Goal: Use online tool/utility: Utilize a website feature to perform a specific function

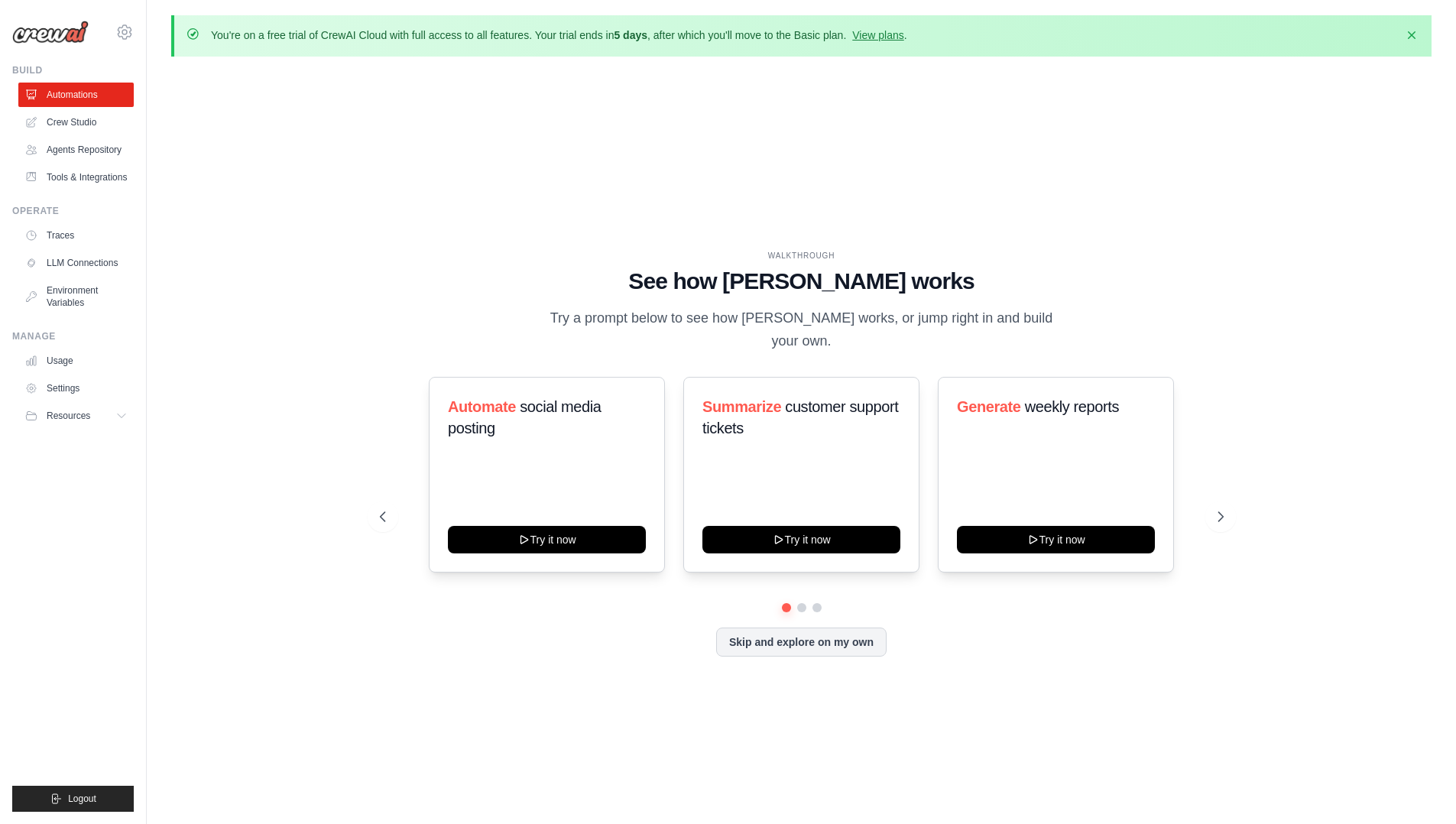
click at [839, 655] on div "WALKTHROUGH See how [PERSON_NAME] works Try a prompt below to see how [PERSON_N…" at bounding box center [802, 465] width 881 height 431
click at [835, 635] on button "Skip and explore on my own" at bounding box center [801, 640] width 171 height 29
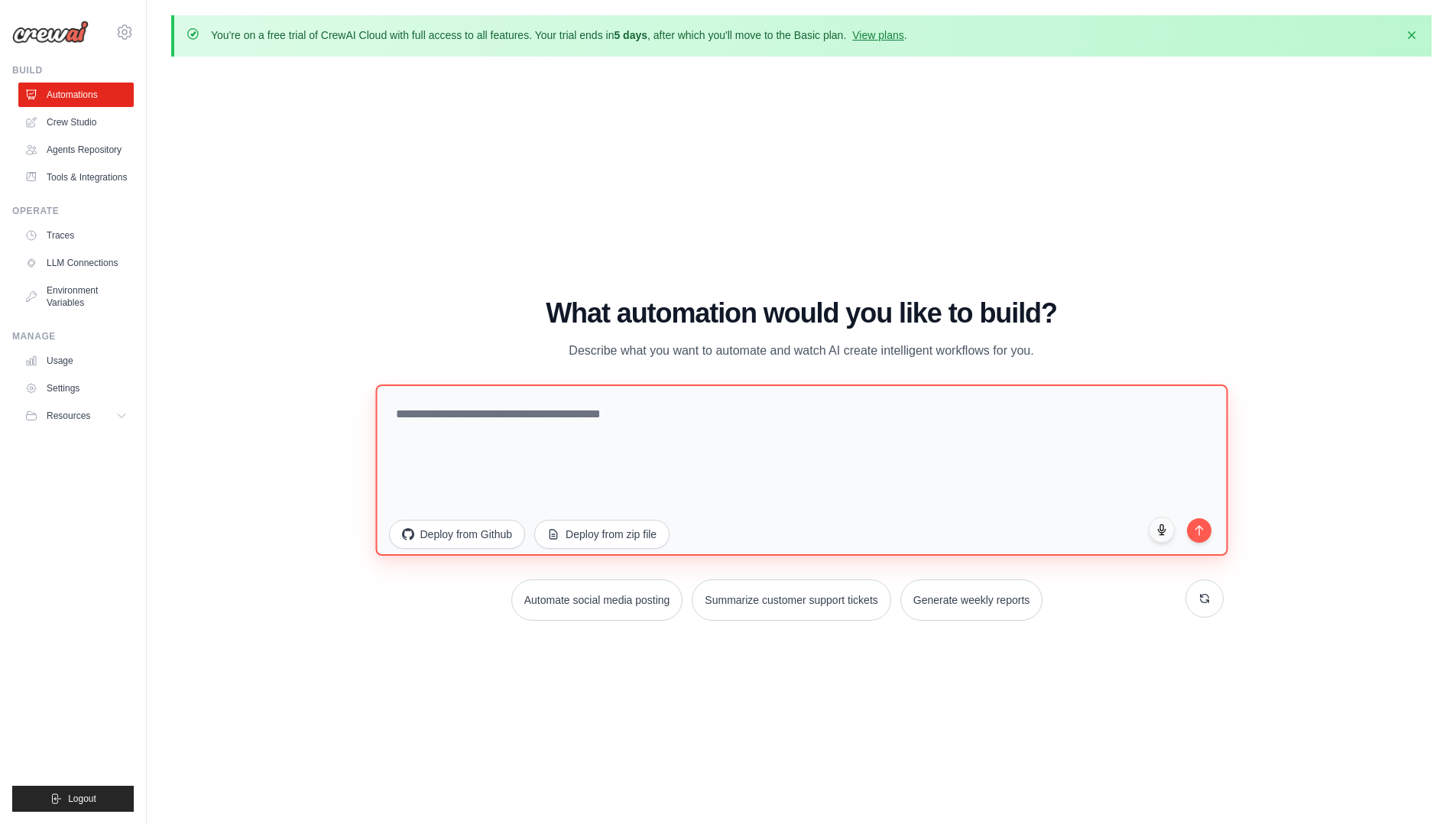
click at [448, 435] on textarea at bounding box center [801, 470] width 852 height 172
type textarea "**********"
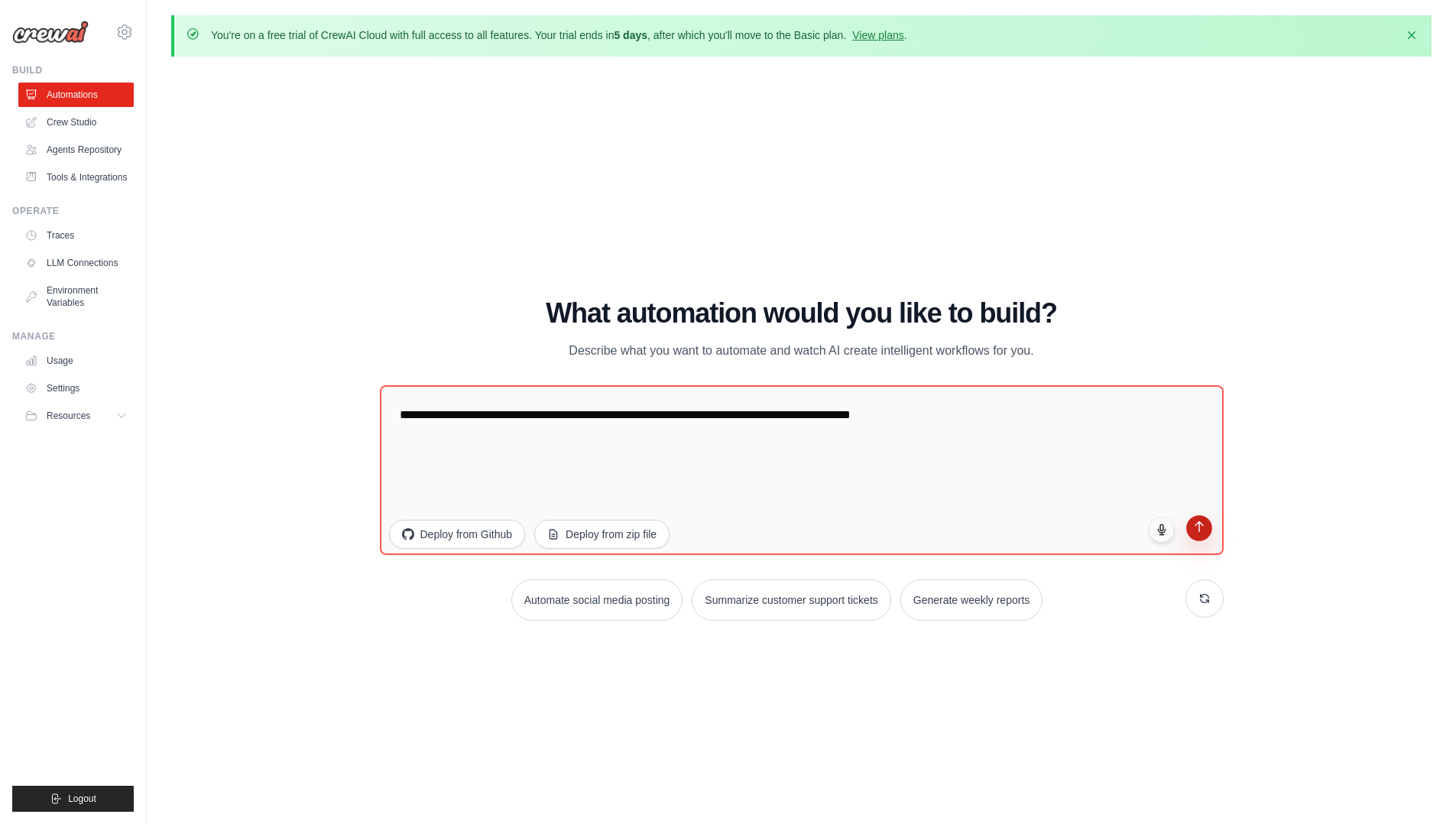
click at [1206, 525] on button "submit" at bounding box center [1199, 528] width 26 height 26
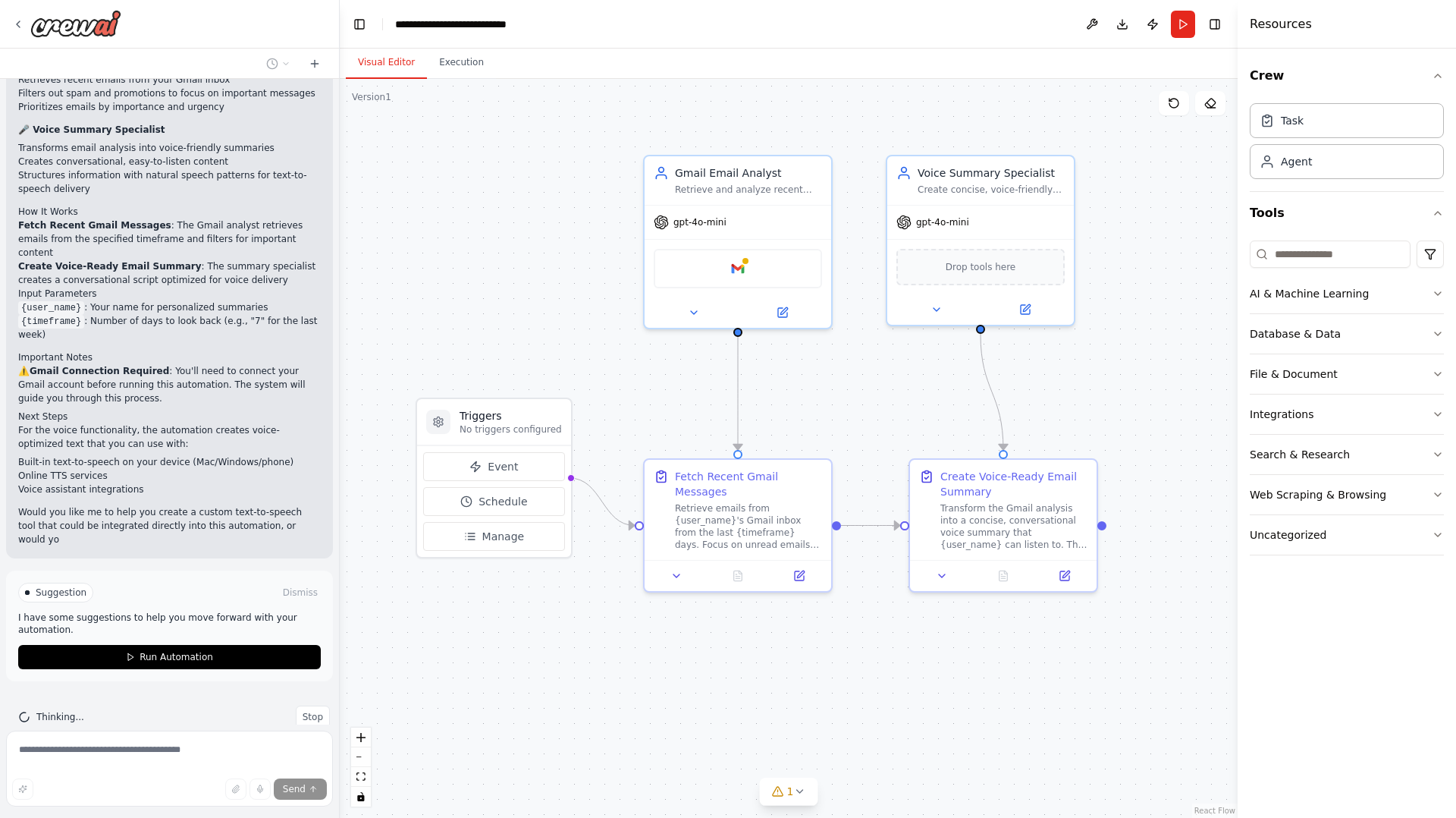
scroll to position [1237, 0]
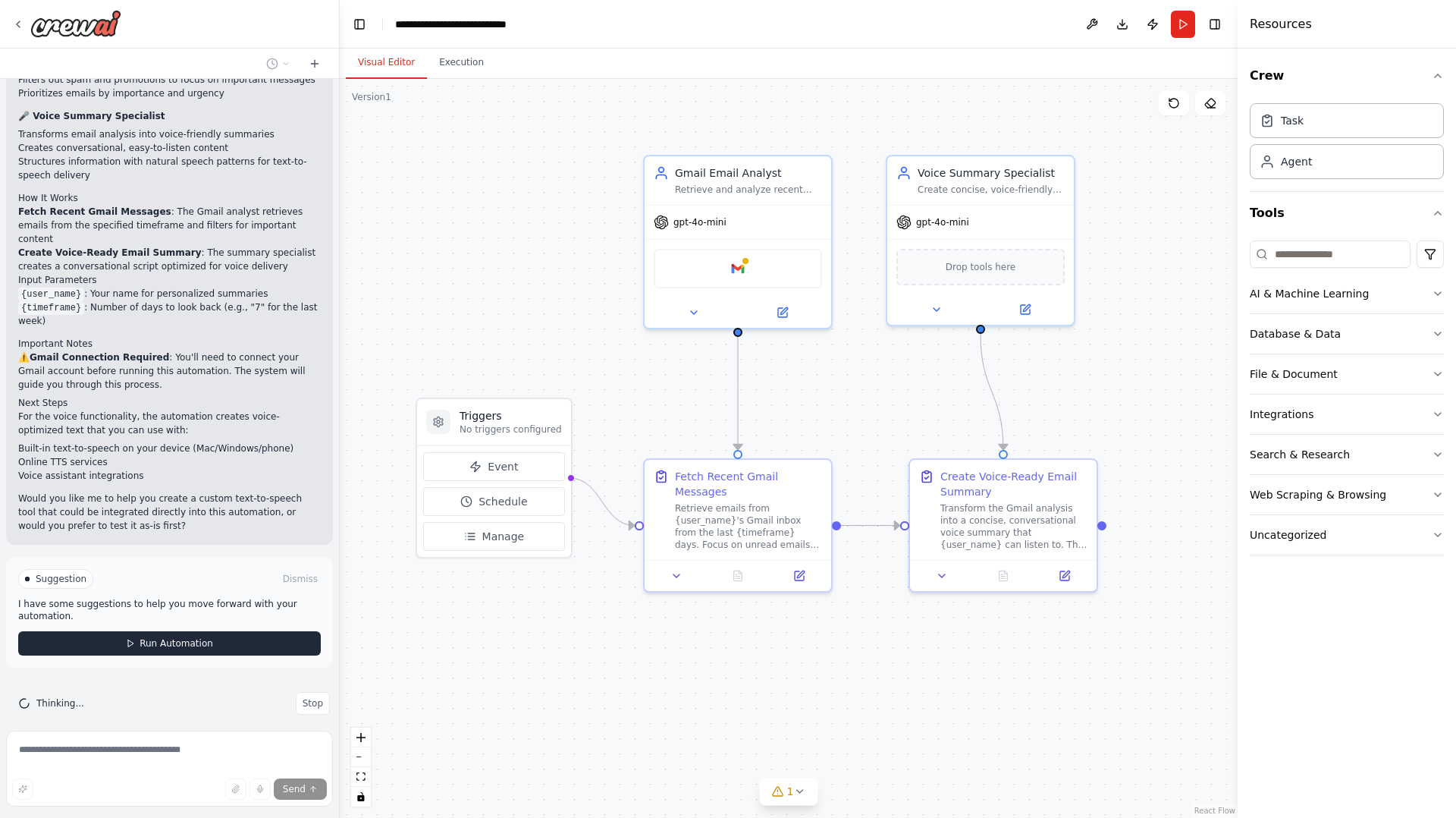
click at [168, 637] on span "Run Automation" at bounding box center [176, 643] width 74 height 12
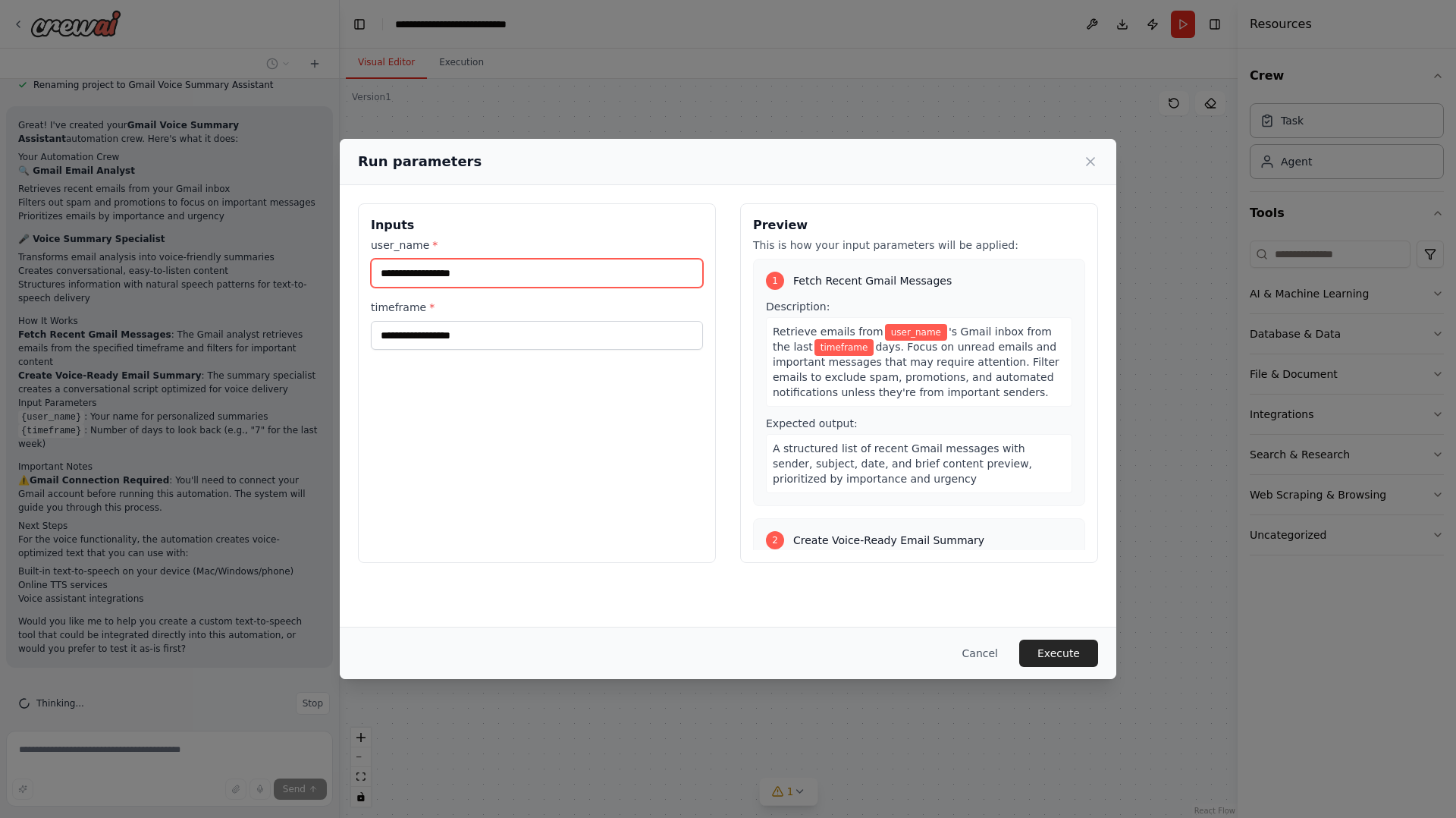
click at [540, 281] on input "user_name *" at bounding box center [537, 273] width 332 height 29
type input "**********"
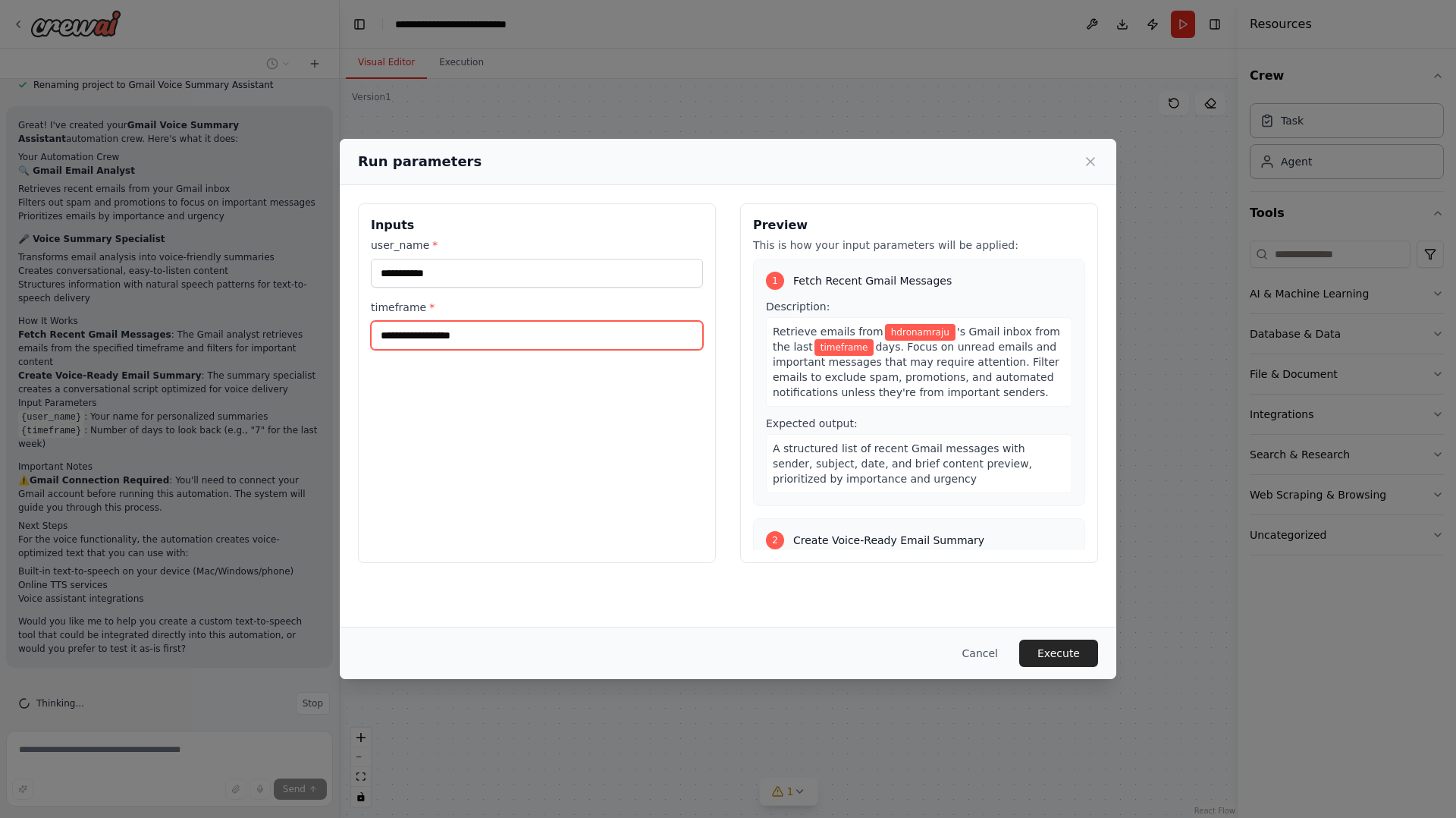
type input "*"
click at [1040, 649] on button "Execute" at bounding box center [1059, 653] width 79 height 27
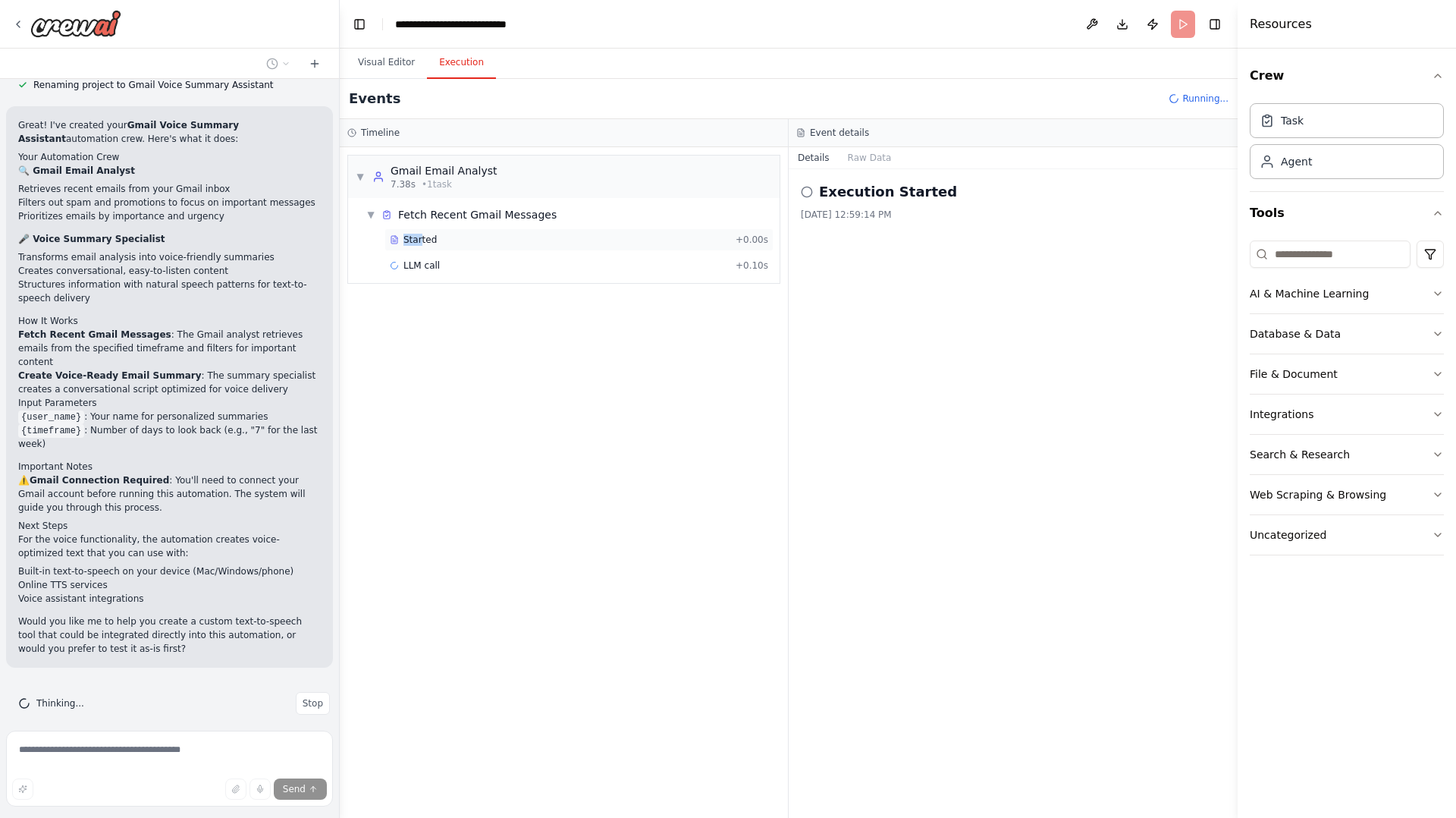
click at [420, 233] on span "Started" at bounding box center [420, 239] width 33 height 12
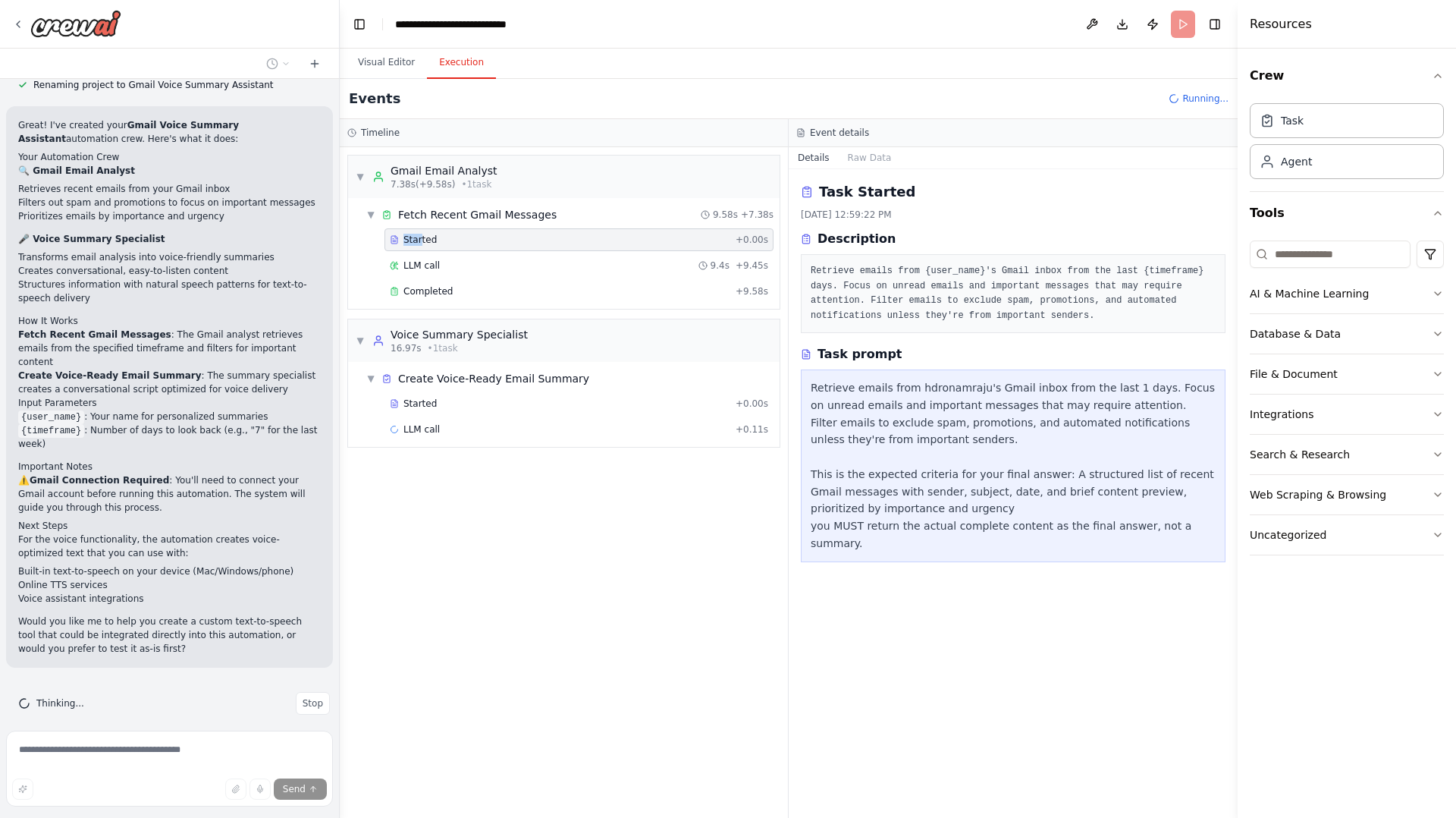
click at [420, 233] on span "Started" at bounding box center [420, 239] width 33 height 12
click at [363, 345] on span "▼" at bounding box center [360, 341] width 9 height 12
click at [363, 345] on span "▶" at bounding box center [360, 341] width 9 height 12
